Goal: Find specific page/section: Find specific page/section

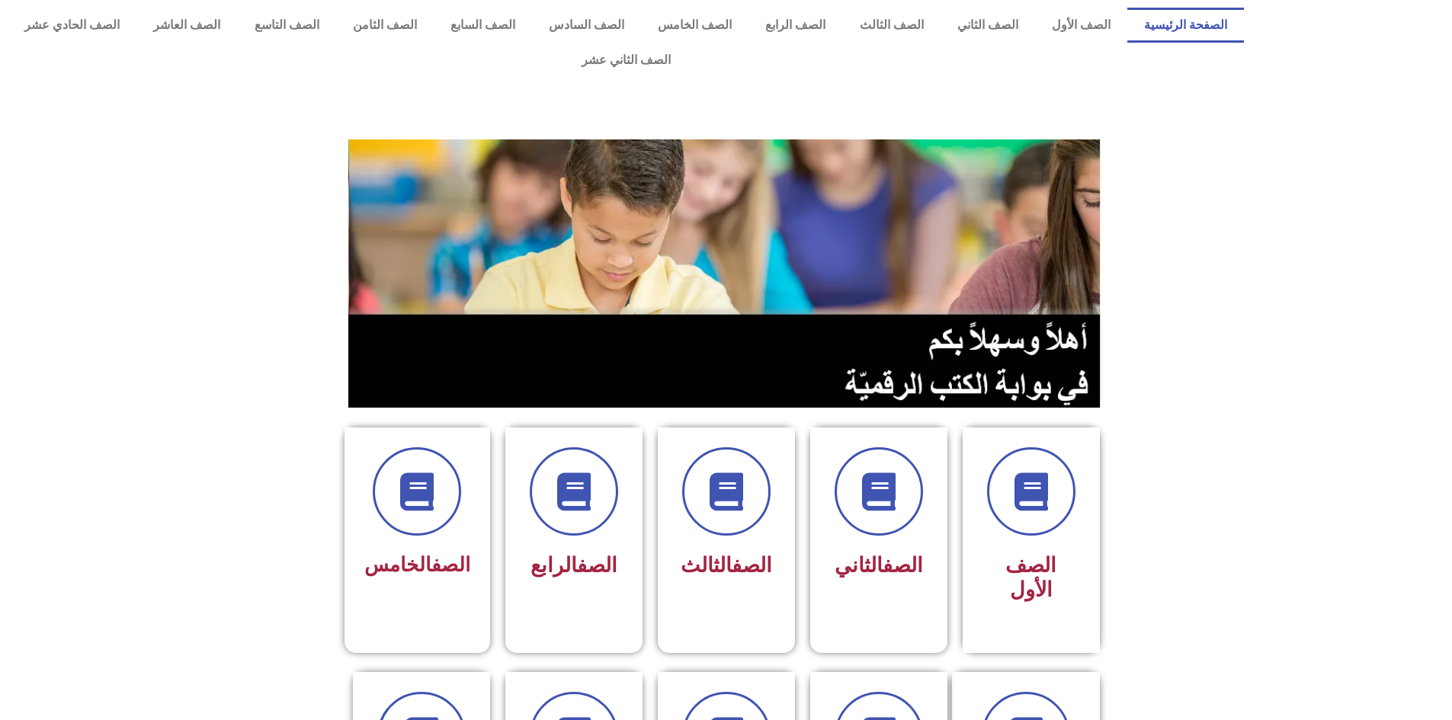
scroll to position [152, 0]
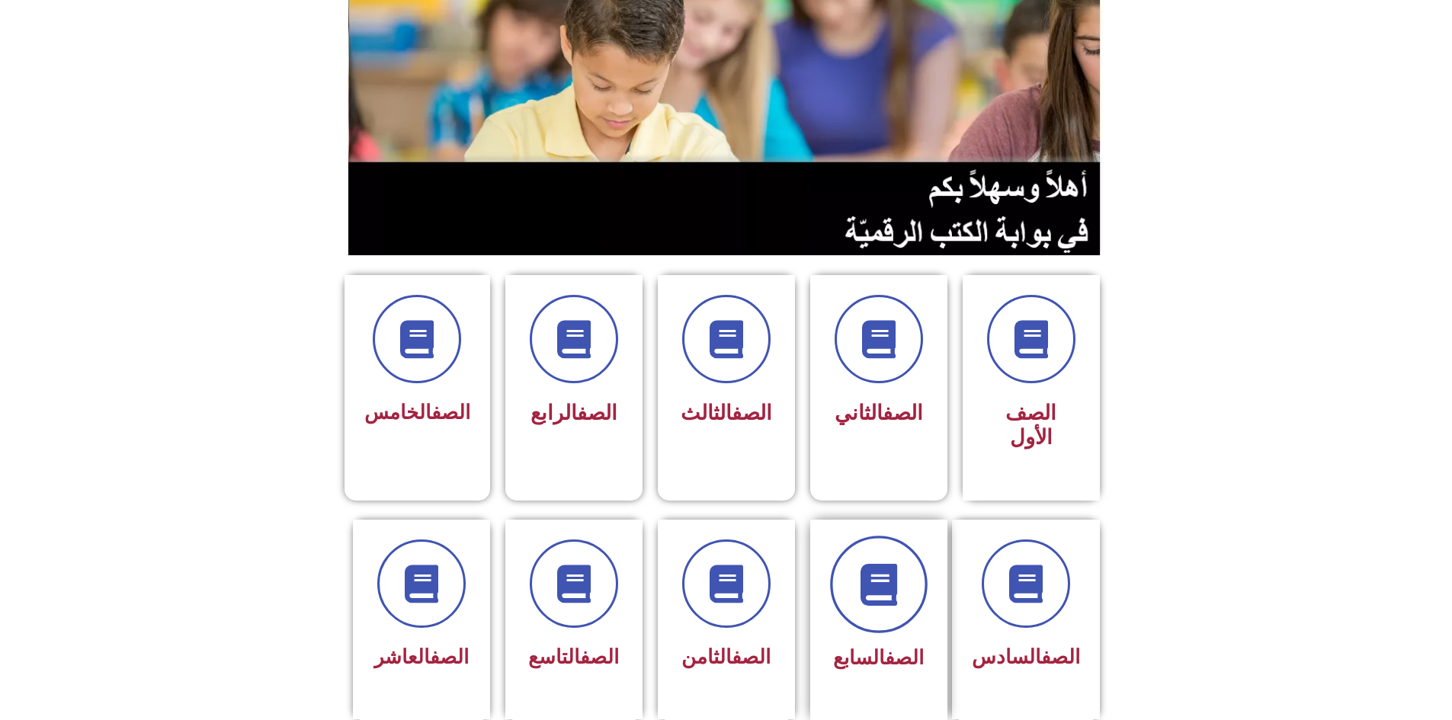
click at [887, 563] on icon at bounding box center [879, 584] width 42 height 42
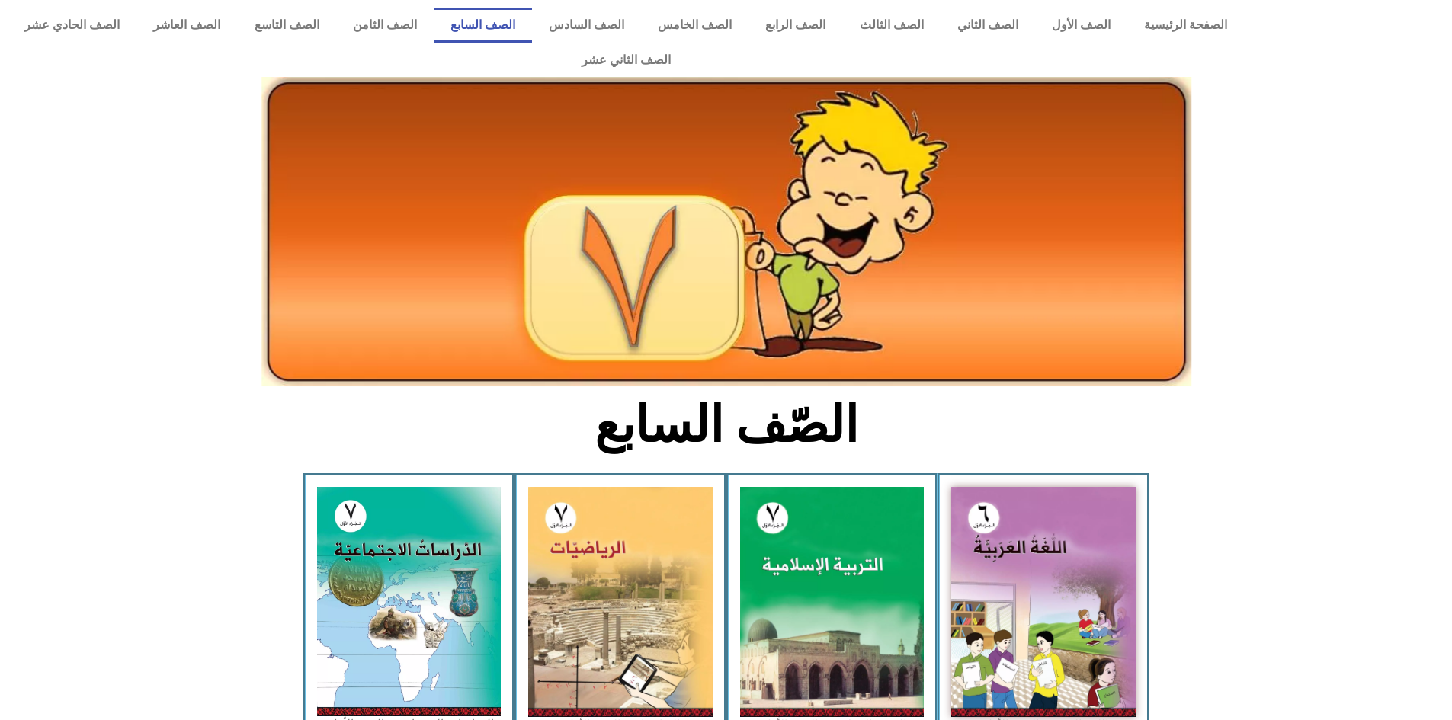
scroll to position [229, 0]
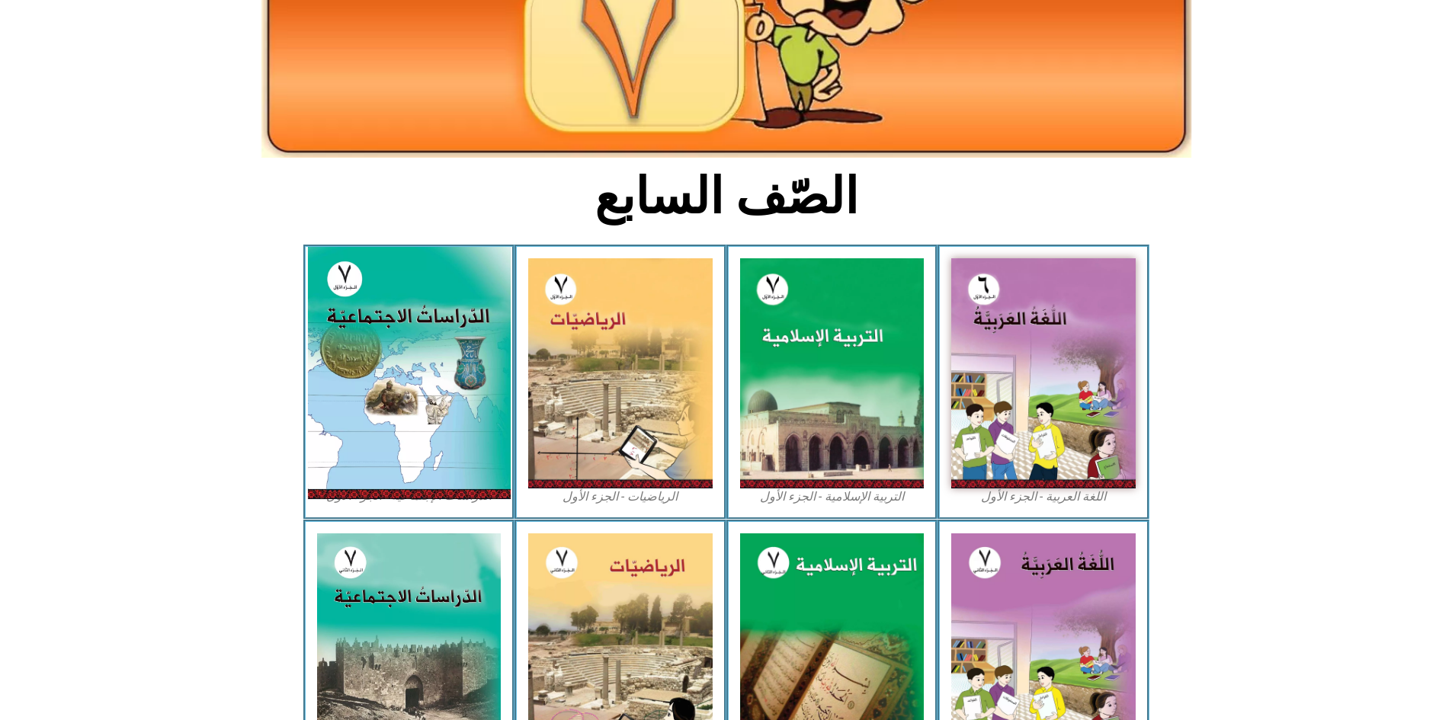
click at [396, 345] on img at bounding box center [408, 373] width 203 height 252
click at [387, 345] on img at bounding box center [408, 373] width 203 height 252
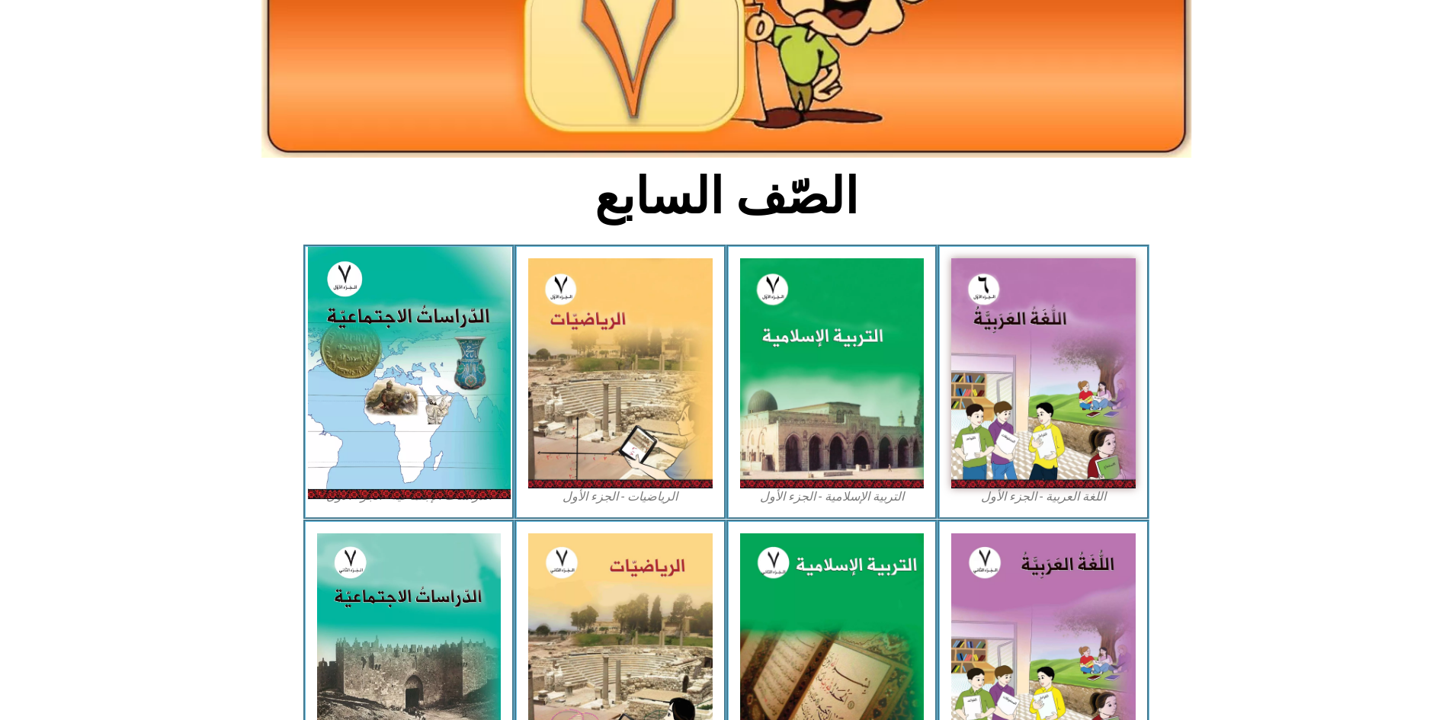
click at [431, 312] on img at bounding box center [408, 373] width 203 height 252
click at [425, 302] on img at bounding box center [408, 373] width 203 height 252
click at [425, 303] on img at bounding box center [408, 373] width 203 height 252
click at [432, 308] on img at bounding box center [408, 373] width 203 height 252
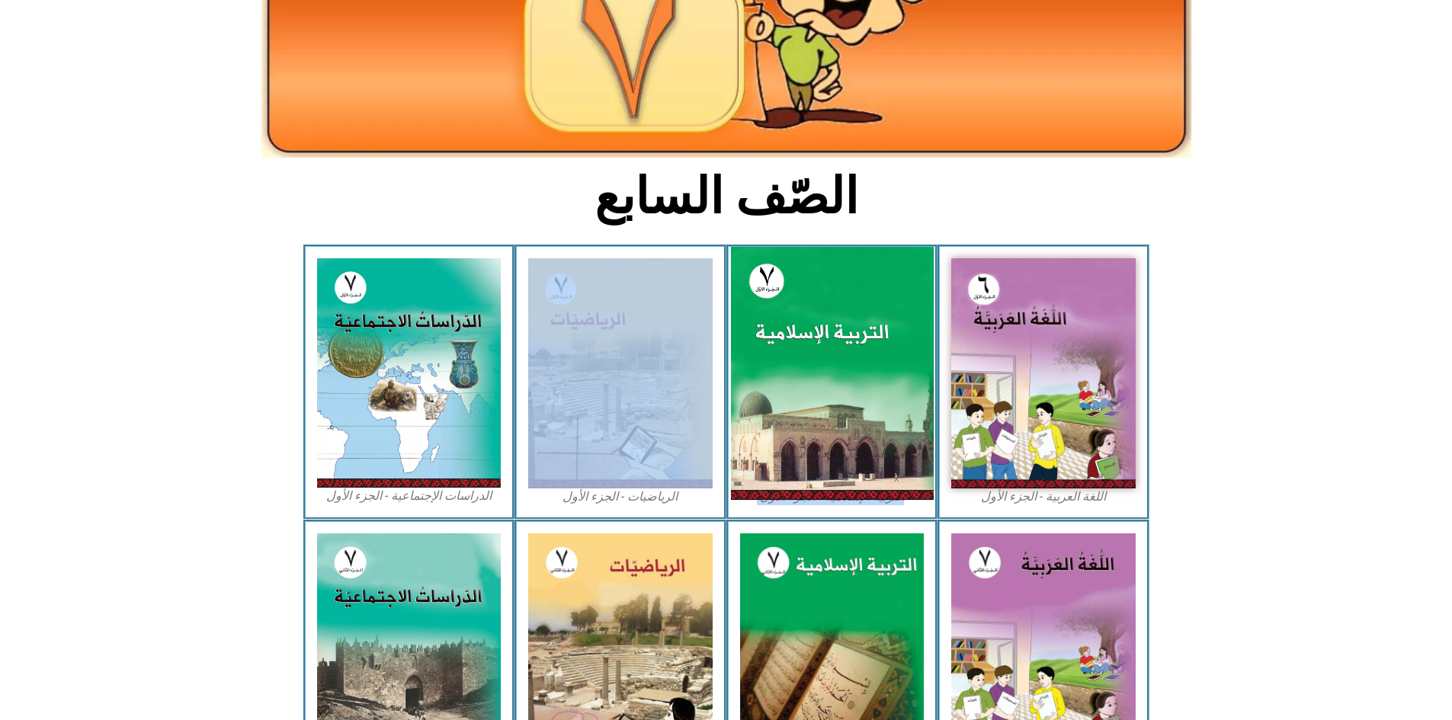
drag, startPoint x: 523, startPoint y: 328, endPoint x: 779, endPoint y: 298, distance: 257.9
click at [779, 298] on div "اللغة العربية - الجزء الأول​ التربية [DEMOGRAPHIC_DATA] - الجزء الأول الرياضيات…" at bounding box center [726, 382] width 846 height 274
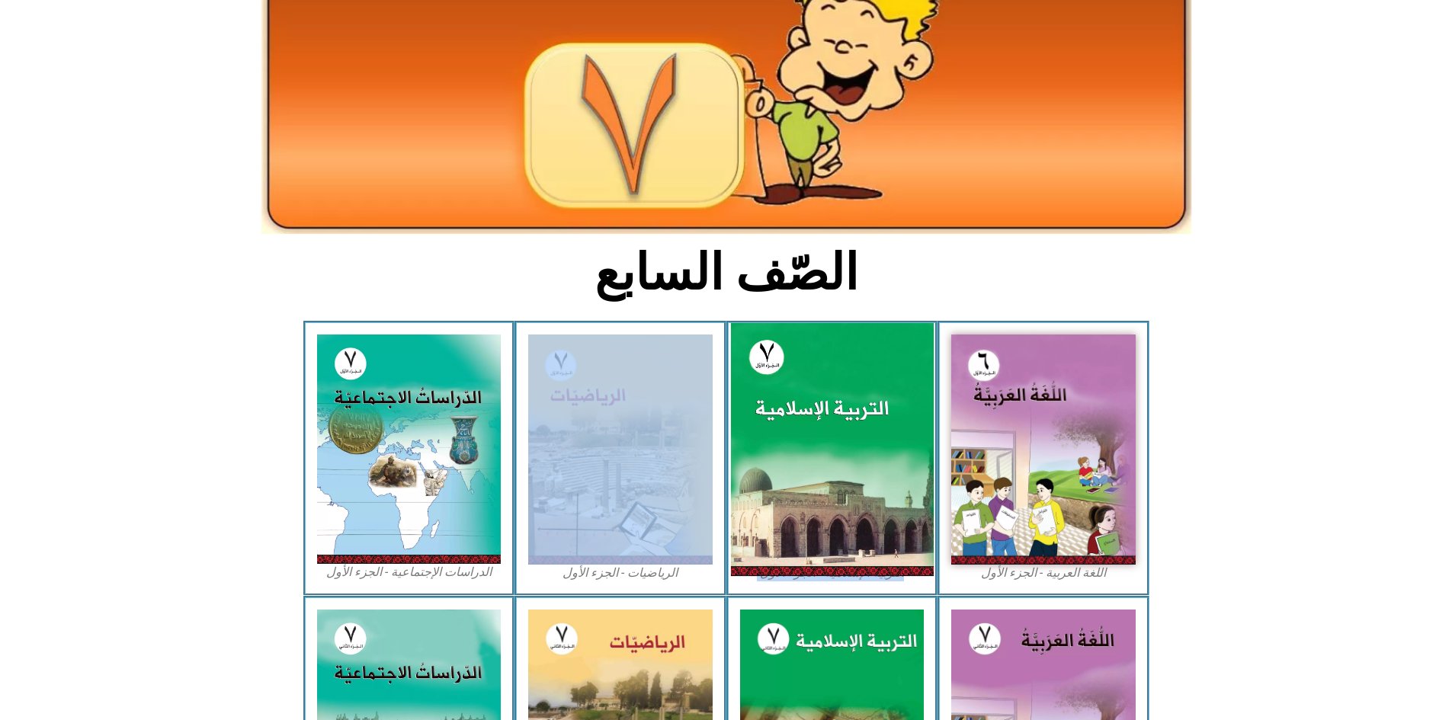
click at [779, 323] on img at bounding box center [831, 449] width 203 height 253
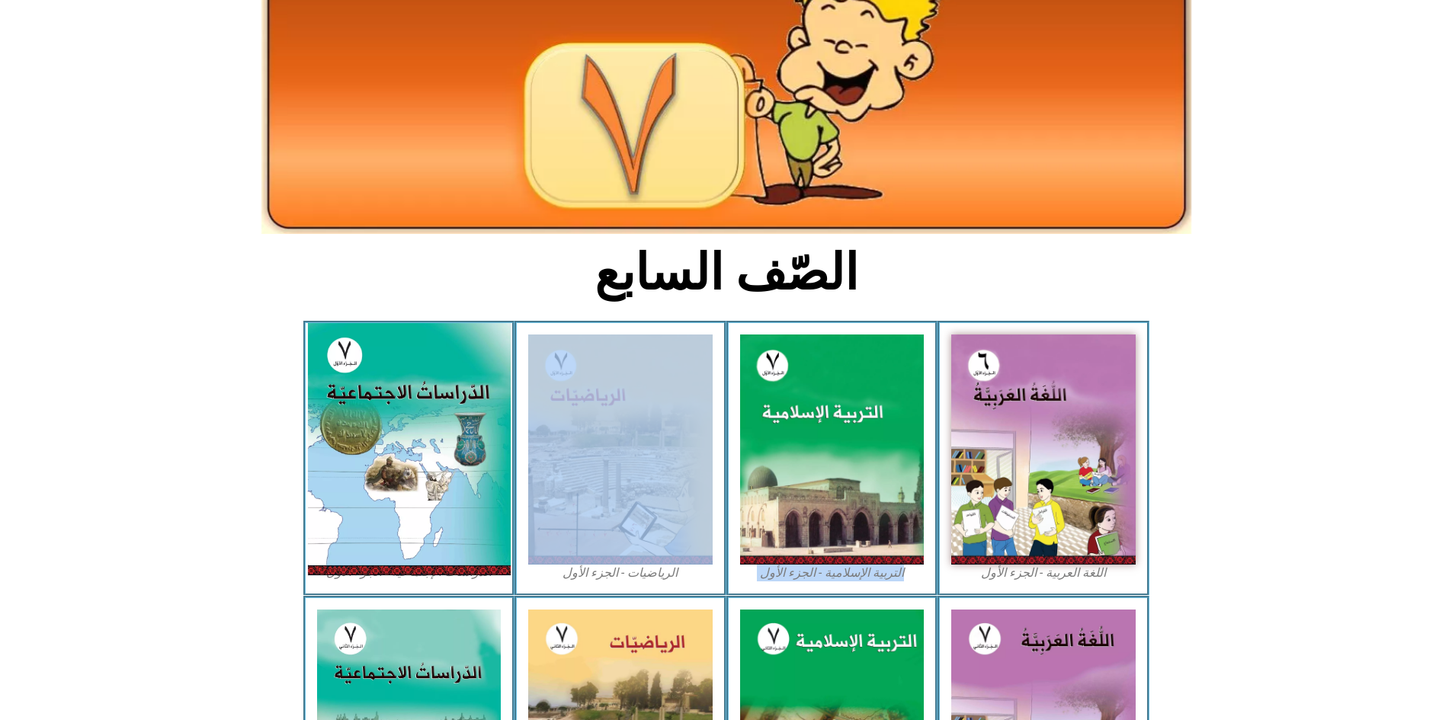
click at [422, 426] on img at bounding box center [408, 449] width 203 height 252
click at [423, 424] on img at bounding box center [408, 449] width 203 height 252
click at [422, 419] on img at bounding box center [408, 449] width 203 height 252
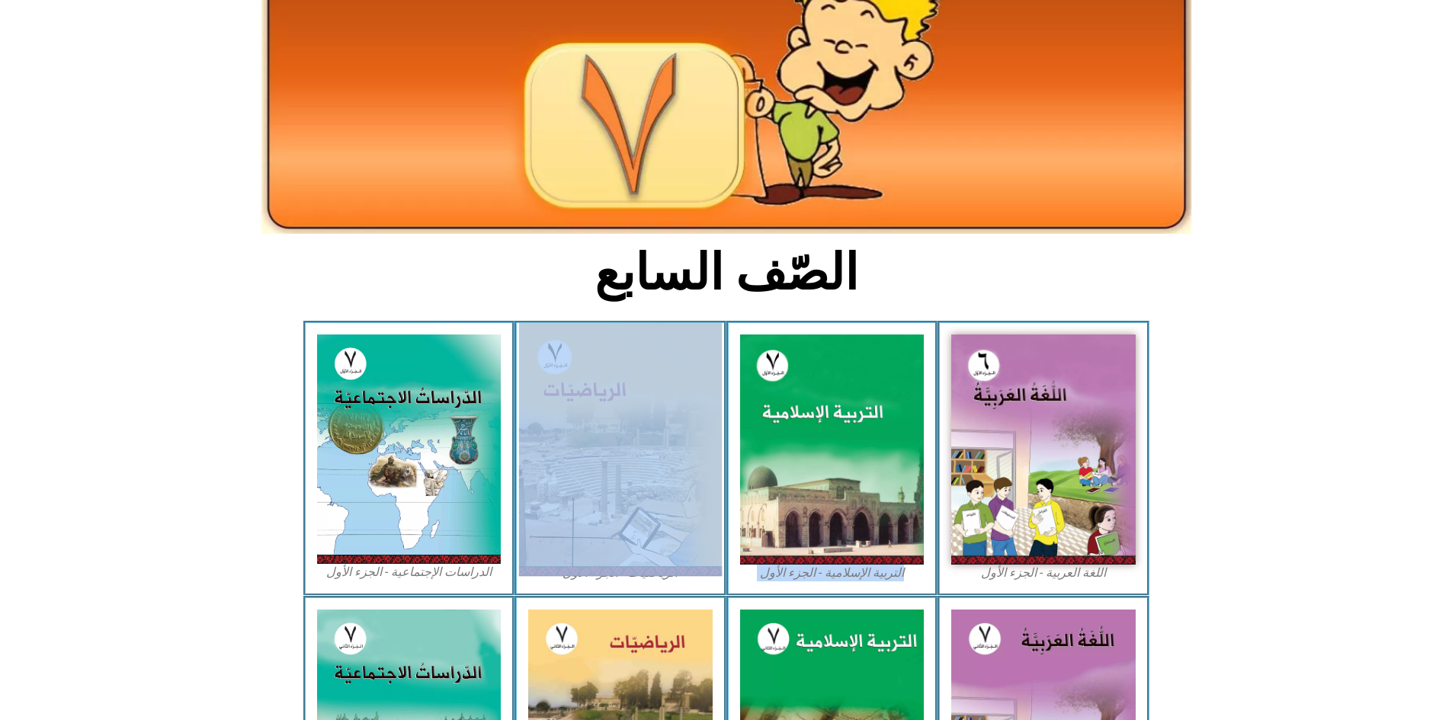
click at [583, 381] on img at bounding box center [620, 449] width 203 height 253
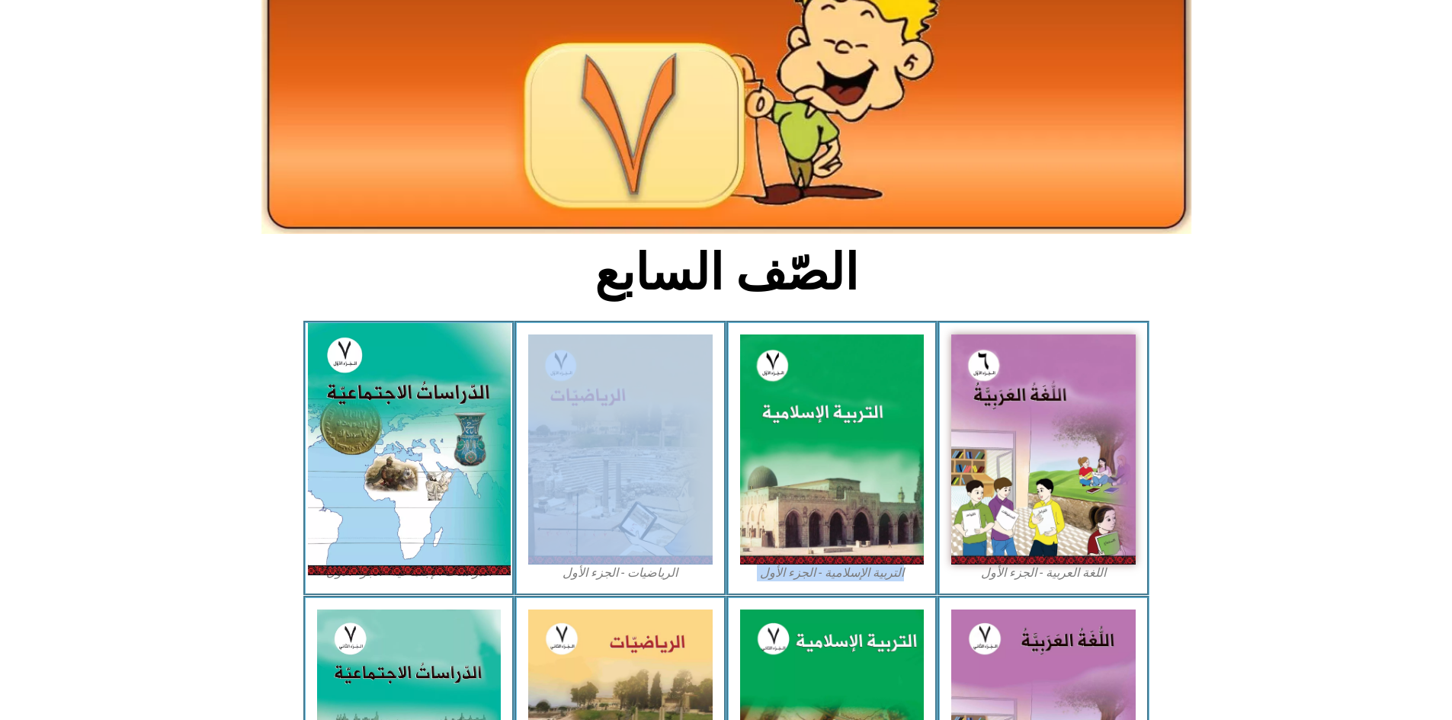
click at [477, 466] on img at bounding box center [408, 449] width 203 height 252
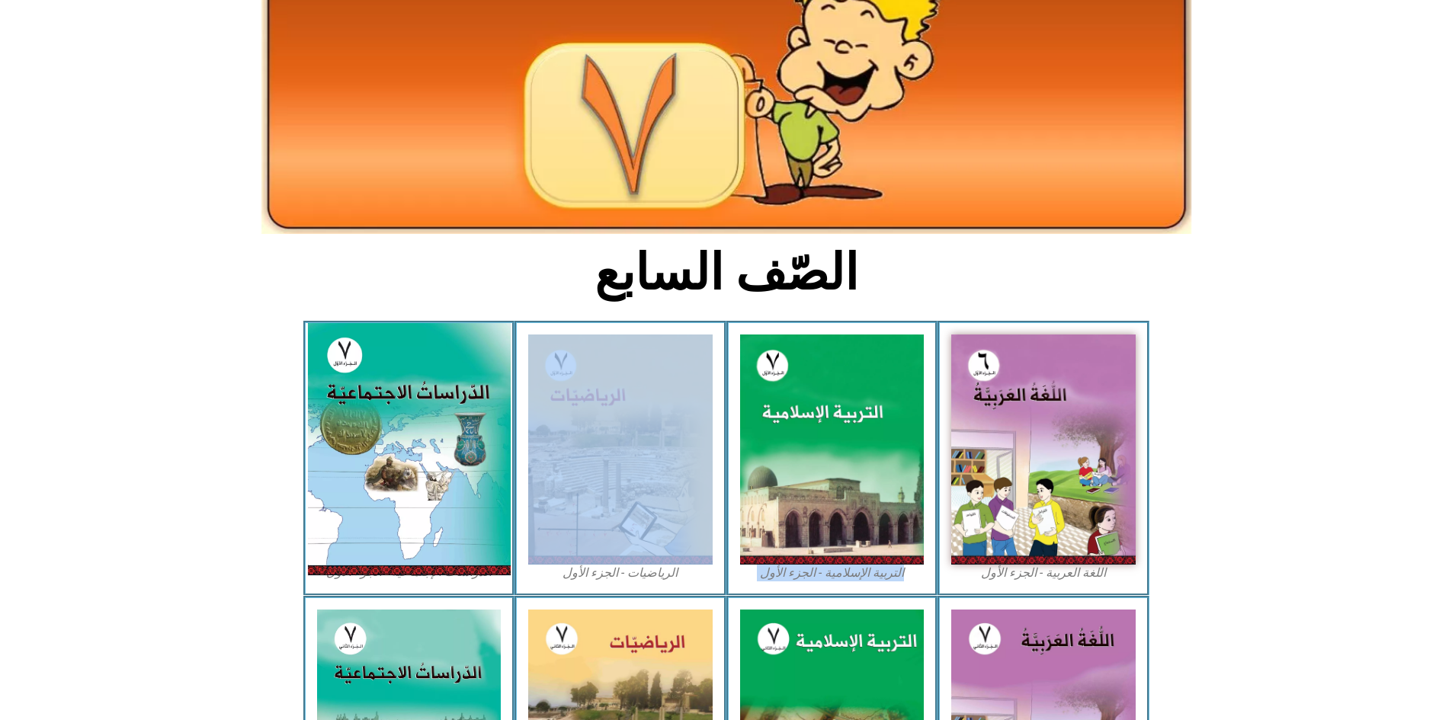
click at [356, 336] on img at bounding box center [408, 449] width 203 height 252
click at [352, 334] on img at bounding box center [408, 449] width 203 height 252
click at [343, 340] on img at bounding box center [408, 449] width 203 height 252
